Goal: Information Seeking & Learning: Learn about a topic

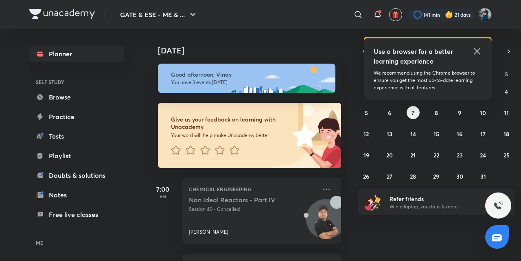
click at [479, 53] on icon at bounding box center [477, 51] width 6 height 6
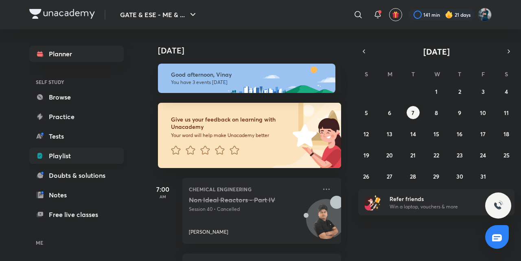
click at [66, 163] on link "Playlist" at bounding box center [76, 155] width 94 height 16
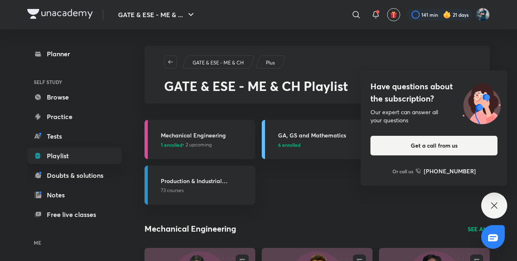
click at [495, 197] on div "Have questions about the subscription? Our expert can answer all your questions…" at bounding box center [494, 205] width 26 height 26
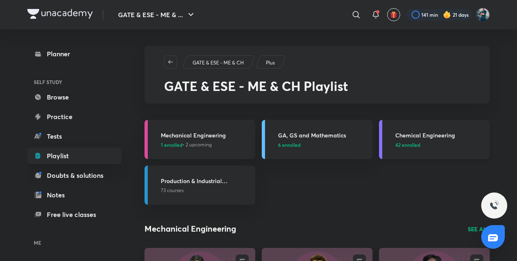
click at [417, 134] on h3 "Chemical Engineering" at bounding box center [440, 135] width 90 height 9
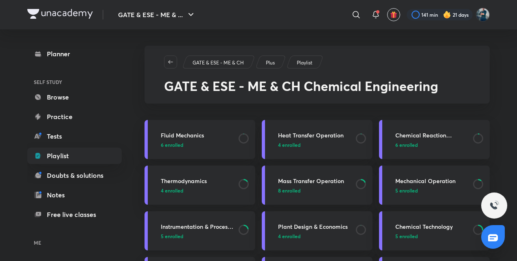
click at [183, 230] on h3 "Instrumentation & Process Control" at bounding box center [197, 226] width 73 height 9
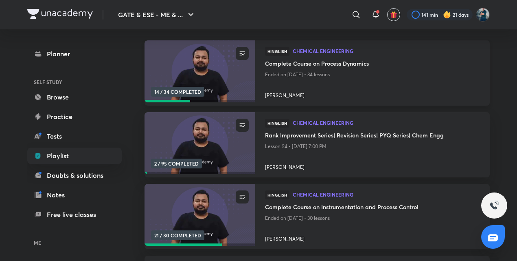
scroll to position [103, 0]
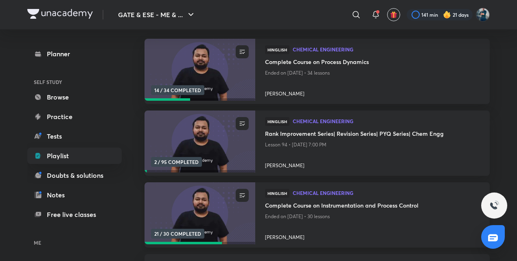
click at [342, 203] on h4 "Complete Course on Instrumentation and Process Control" at bounding box center [372, 206] width 215 height 10
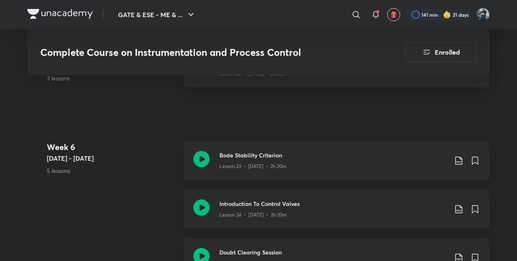
scroll to position [1732, 0]
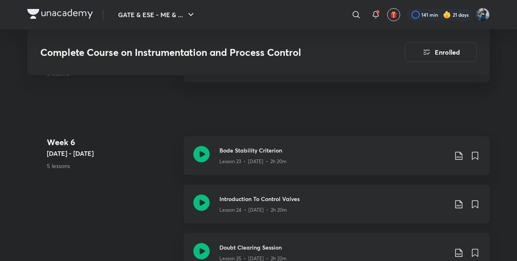
click at [203, 206] on icon at bounding box center [201, 202] width 16 height 16
